Goal: Task Accomplishment & Management: Manage account settings

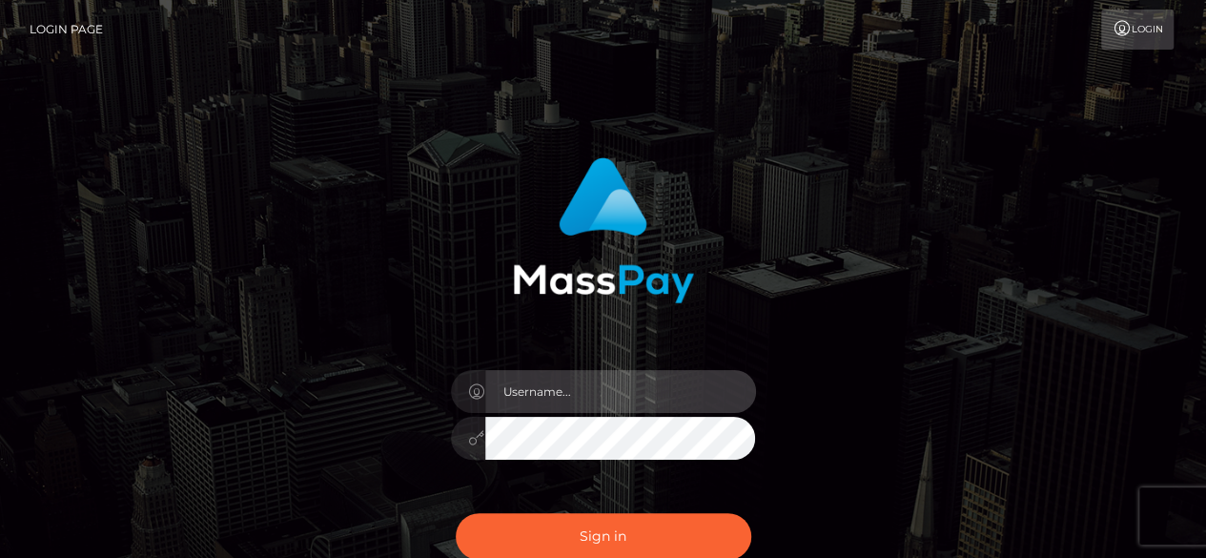
click at [583, 393] on input "text" at bounding box center [620, 391] width 271 height 43
type input "[EMAIL_ADDRESS][DOMAIN_NAME]"
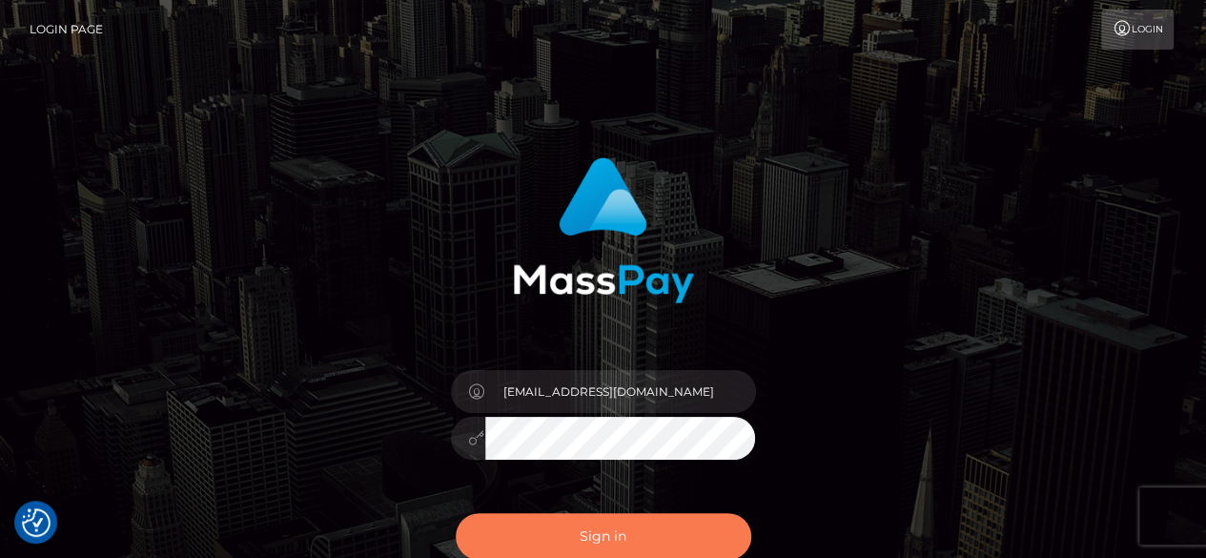
click at [601, 542] on button "Sign in" at bounding box center [604, 536] width 296 height 47
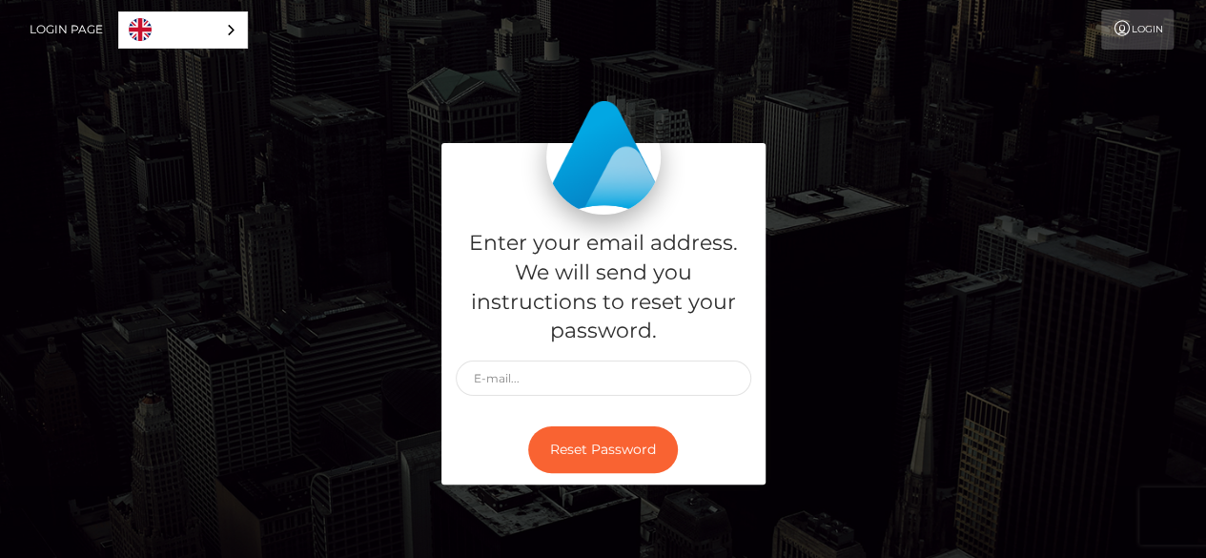
click at [1124, 20] on link "Login" at bounding box center [1137, 30] width 72 height 40
